Goal: Task Accomplishment & Management: Use online tool/utility

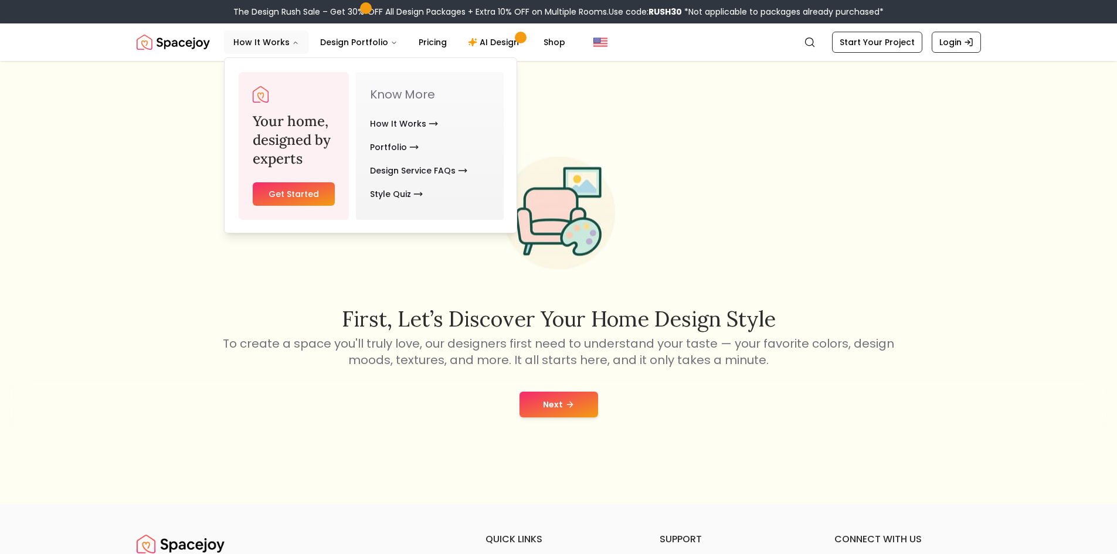
click at [277, 196] on link "Get Started" at bounding box center [294, 193] width 83 height 23
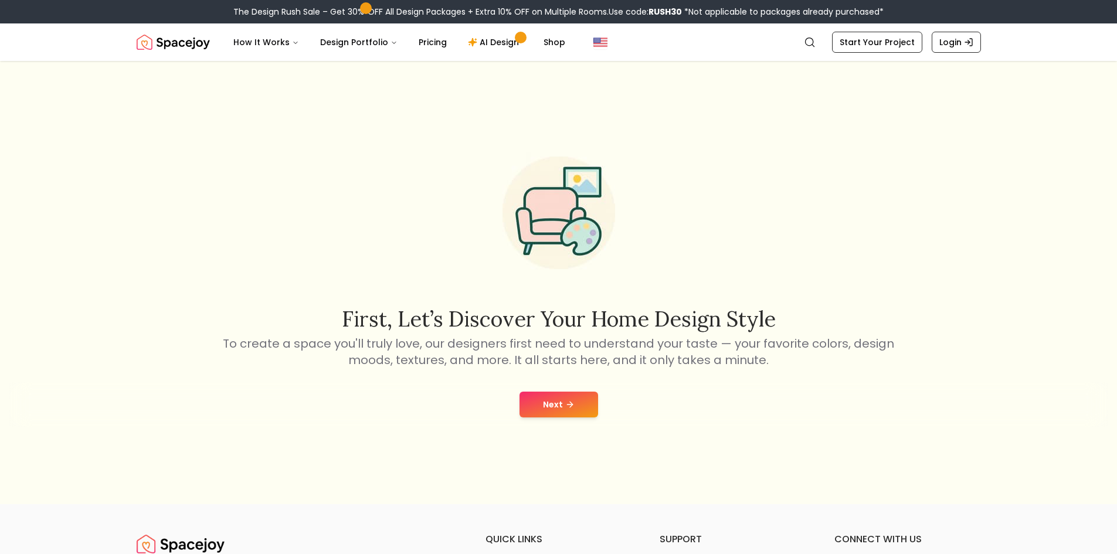
click at [574, 396] on button "Next" at bounding box center [559, 405] width 79 height 26
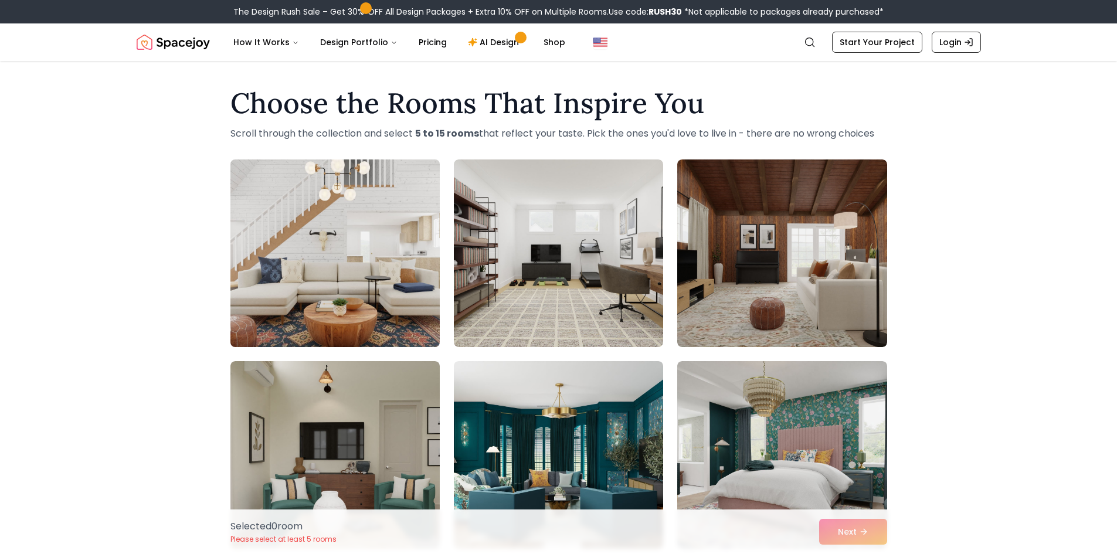
click at [317, 301] on img at bounding box center [335, 253] width 220 height 197
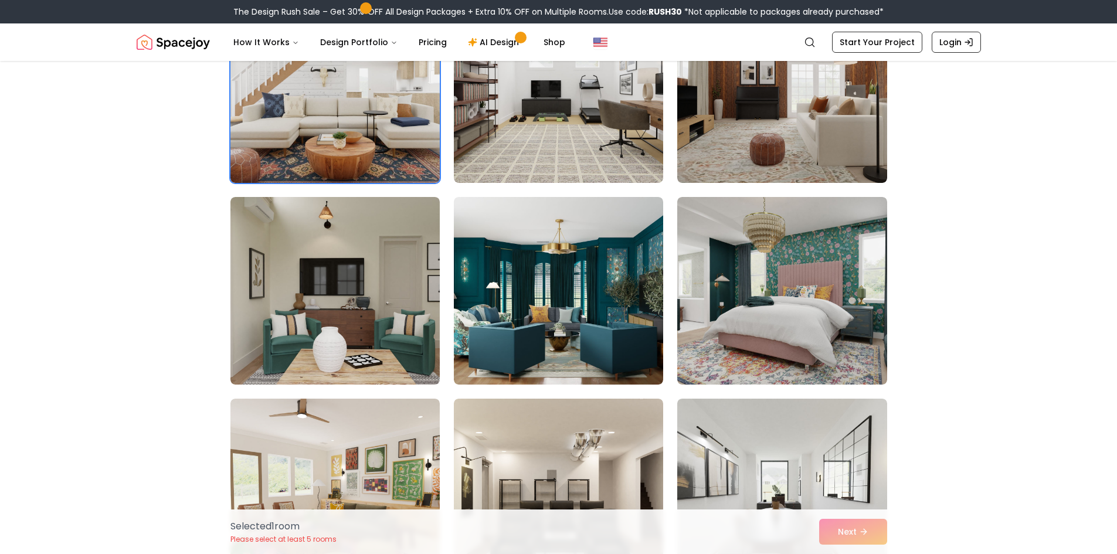
scroll to position [176, 0]
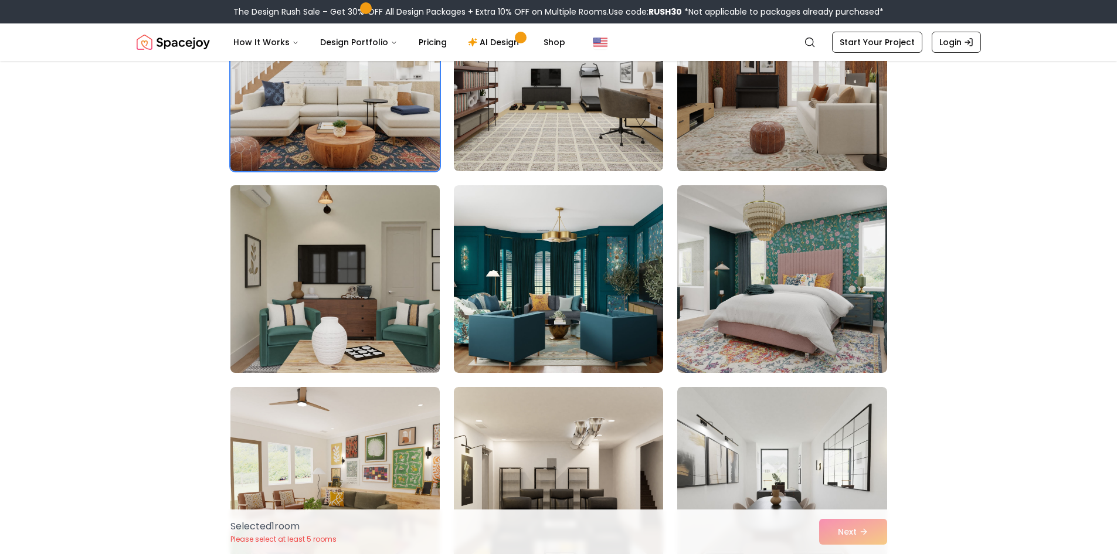
click at [279, 280] on img at bounding box center [335, 279] width 220 height 197
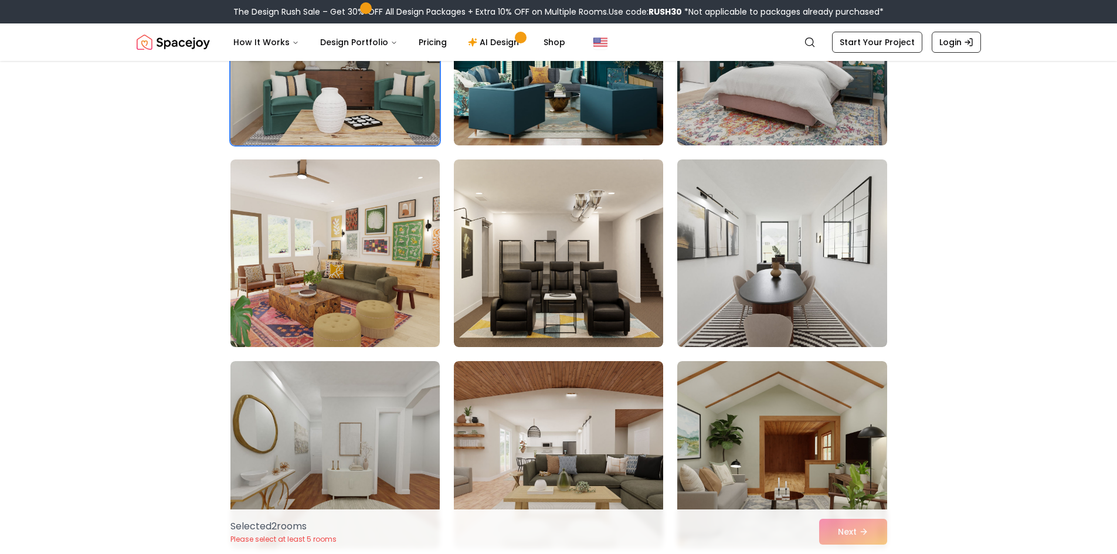
scroll to position [469, 0]
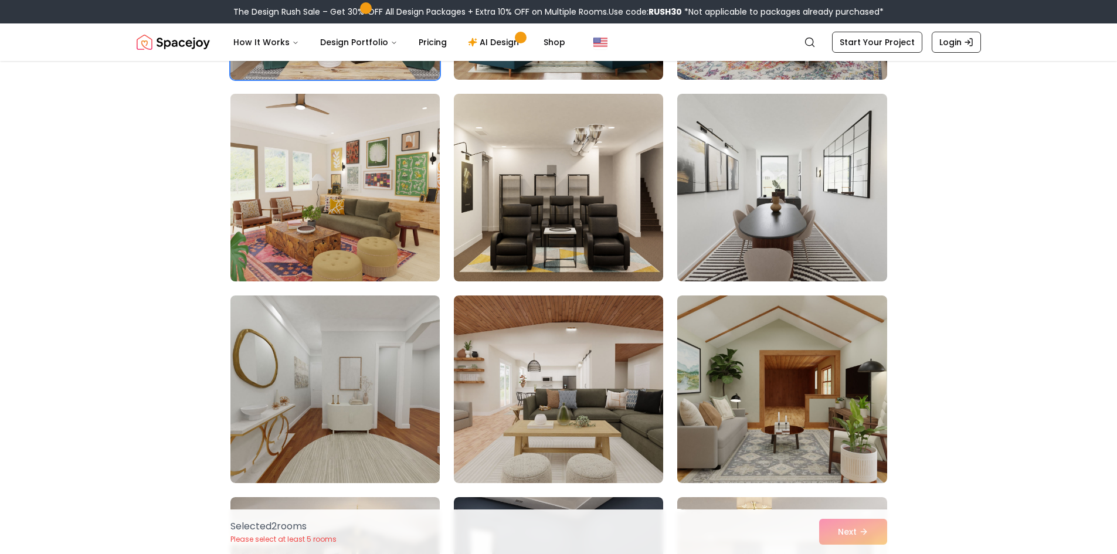
click at [331, 243] on img at bounding box center [335, 187] width 220 height 197
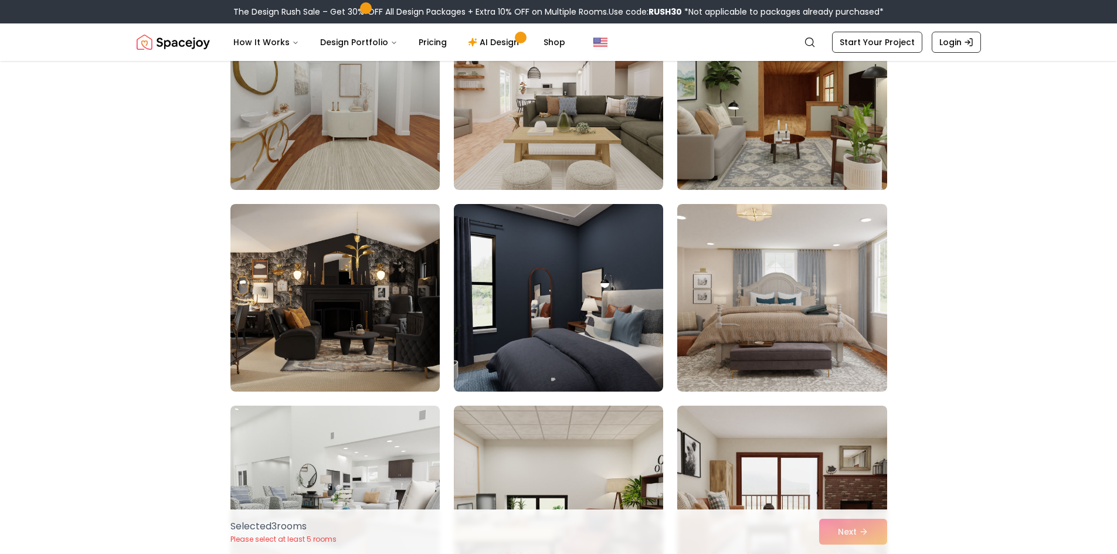
click at [782, 138] on img at bounding box center [782, 96] width 220 height 197
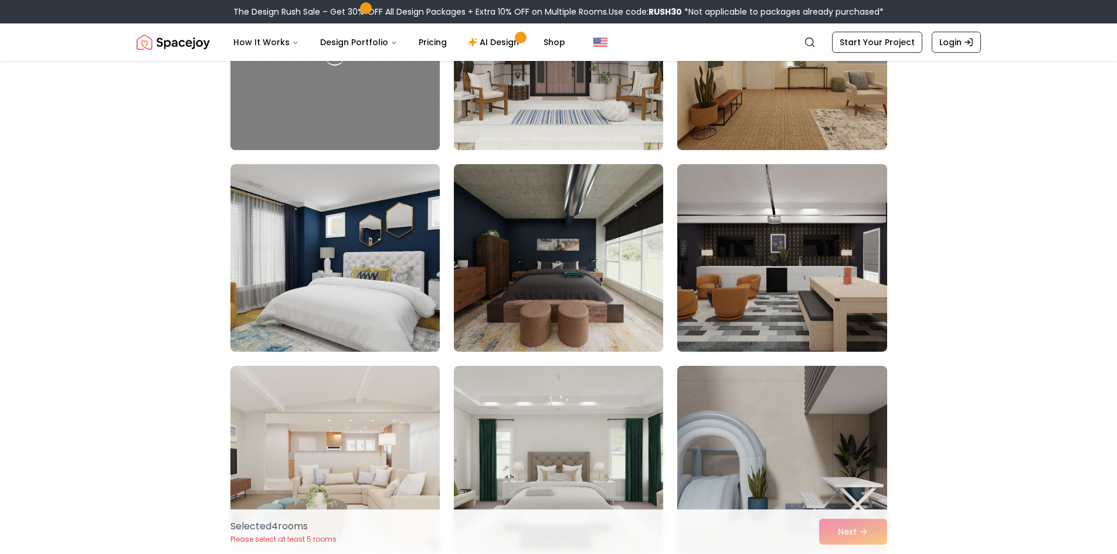
scroll to position [1642, 0]
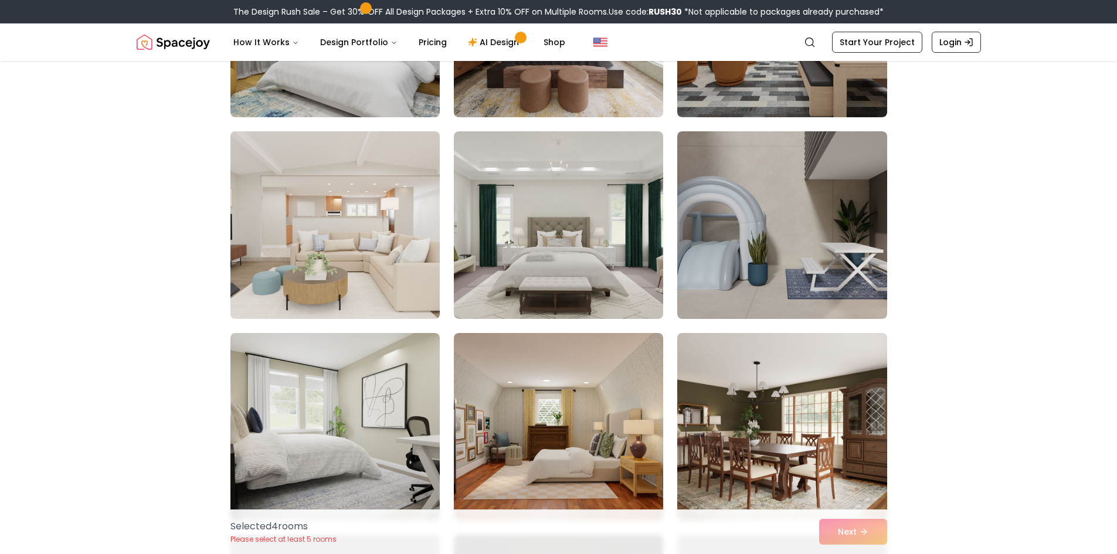
click at [324, 234] on img at bounding box center [335, 225] width 220 height 197
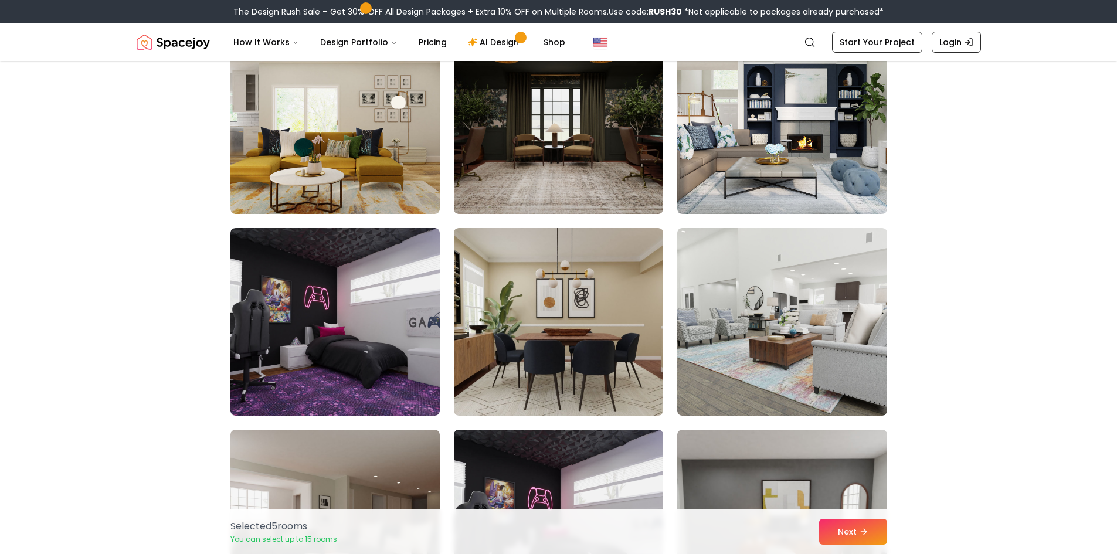
scroll to position [2170, 0]
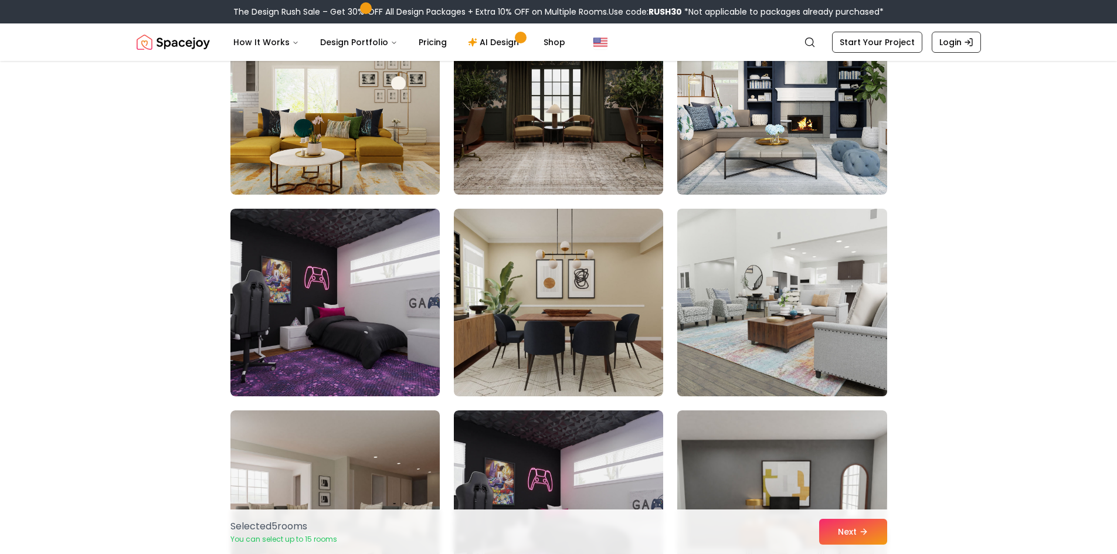
click at [805, 331] on img at bounding box center [782, 302] width 220 height 197
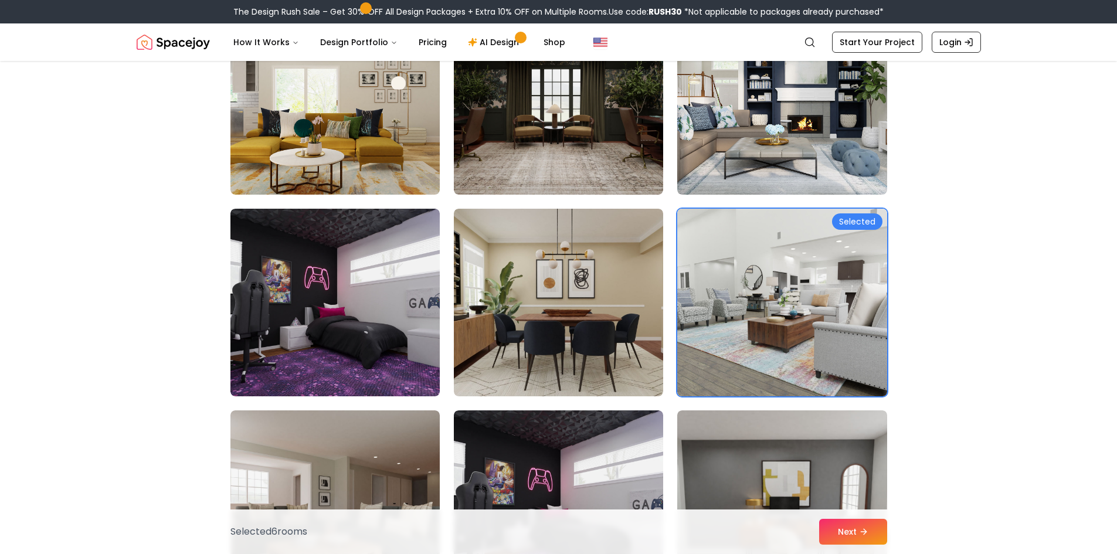
scroll to position [2580, 0]
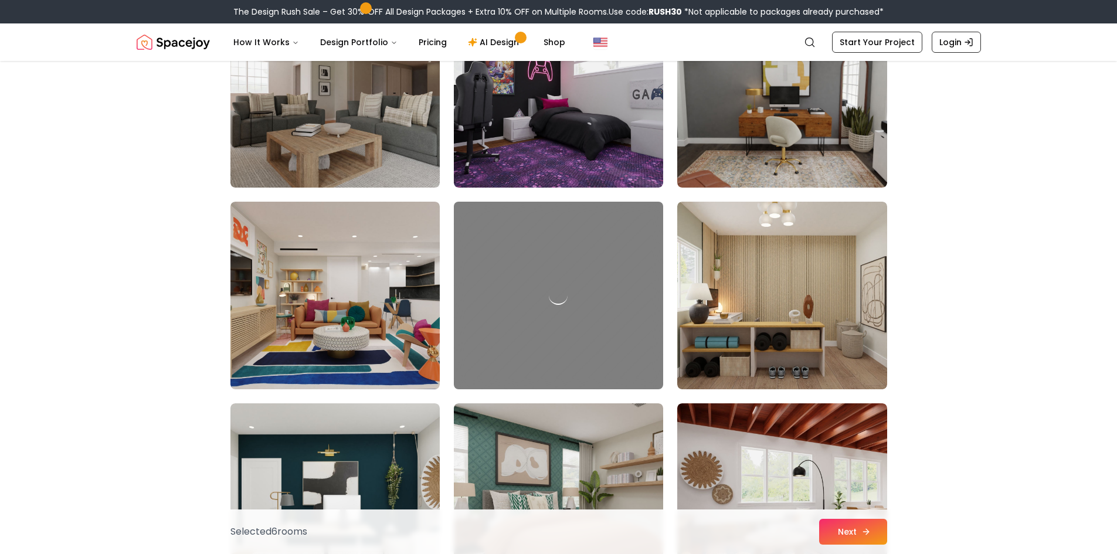
click at [842, 523] on button "Next" at bounding box center [853, 532] width 68 height 26
